Goal: Transaction & Acquisition: Purchase product/service

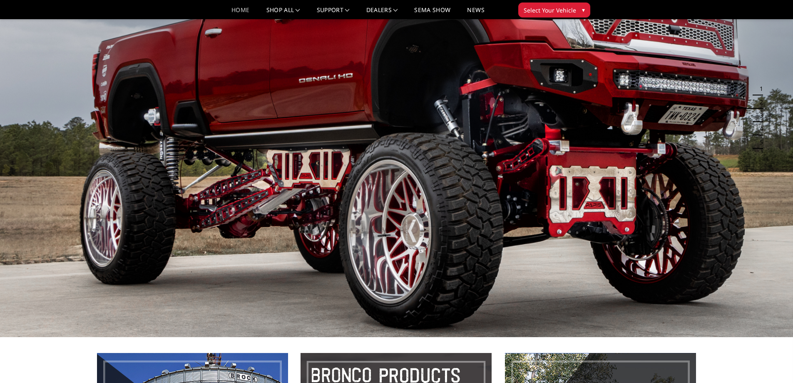
scroll to position [42, 0]
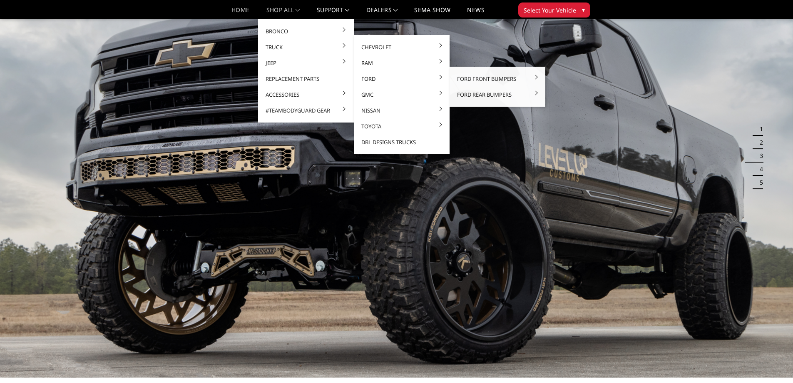
click at [374, 78] on link "Ford" at bounding box center [401, 79] width 89 height 16
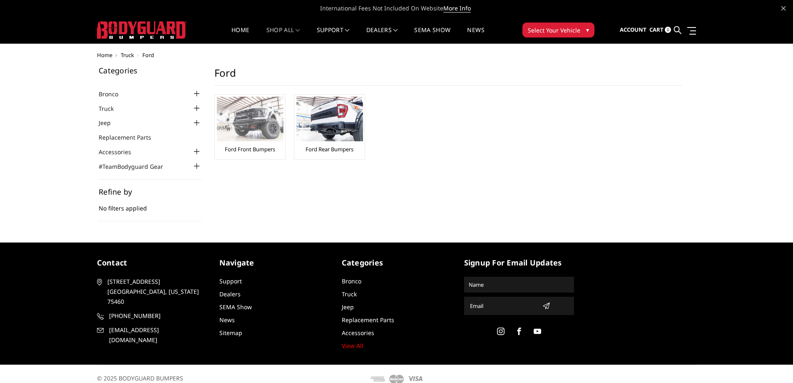
click at [255, 118] on img at bounding box center [250, 119] width 67 height 45
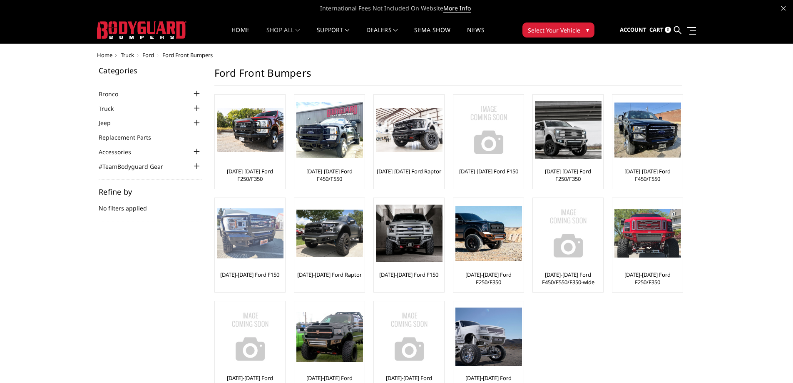
click at [259, 244] on img at bounding box center [250, 233] width 67 height 50
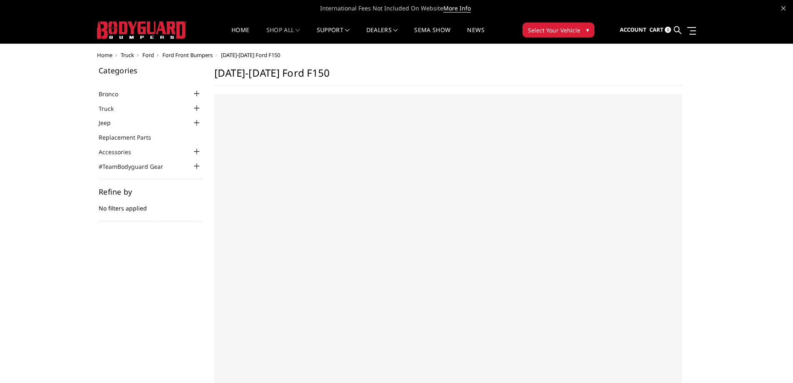
select select "US"
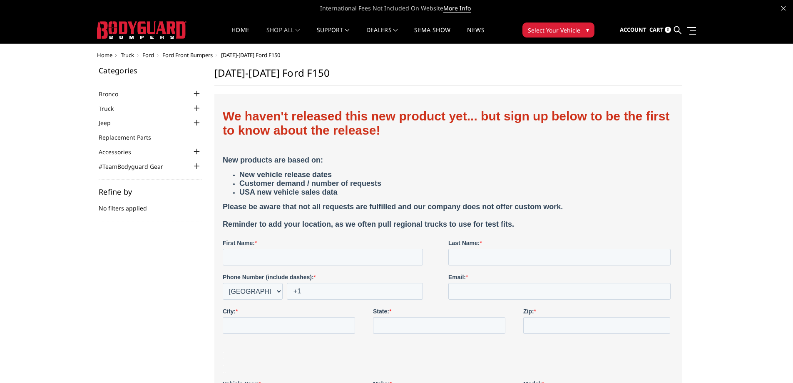
drag, startPoint x: 262, startPoint y: 224, endPoint x: 264, endPoint y: 216, distance: 8.3
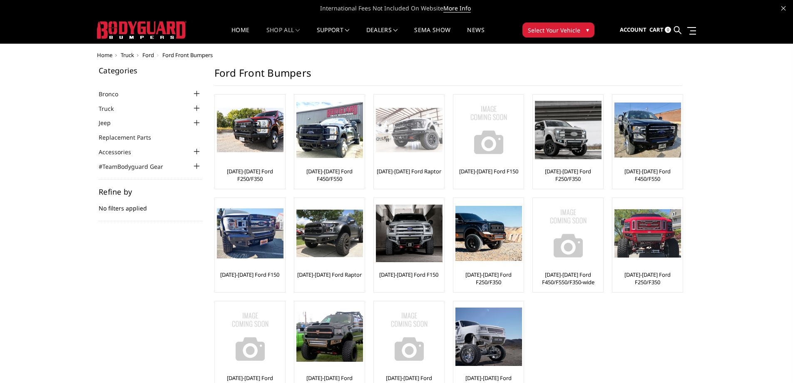
click at [408, 141] on img at bounding box center [409, 130] width 67 height 45
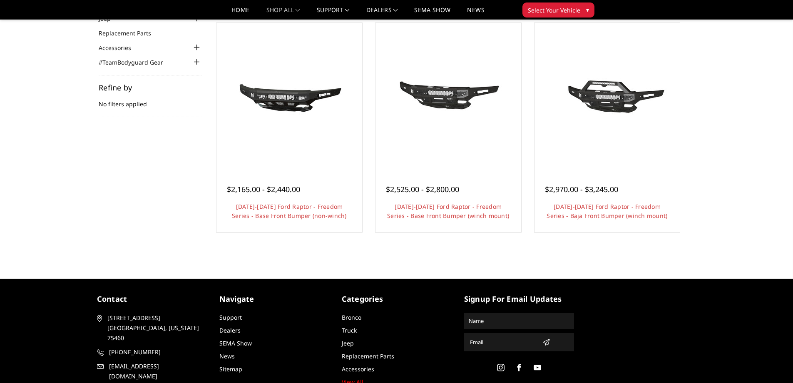
scroll to position [83, 0]
